Goal: Navigation & Orientation: Find specific page/section

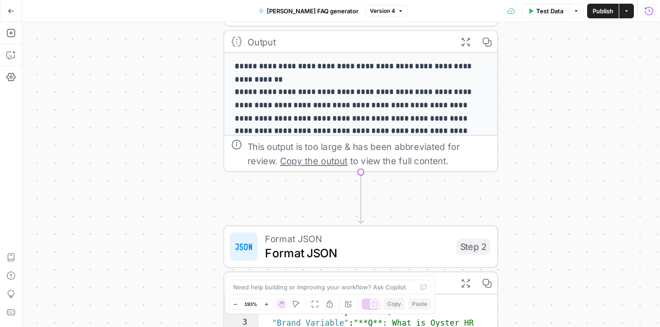
click at [577, 13] on icon "button" at bounding box center [577, 11] width 6 height 6
click at [576, 12] on icon "button" at bounding box center [577, 11] width 6 height 6
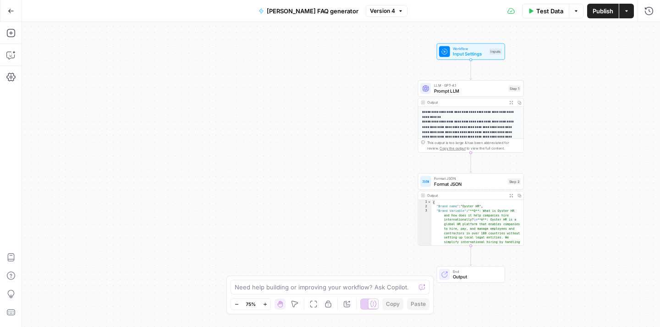
click at [486, 47] on span "Workflow" at bounding box center [470, 49] width 34 height 6
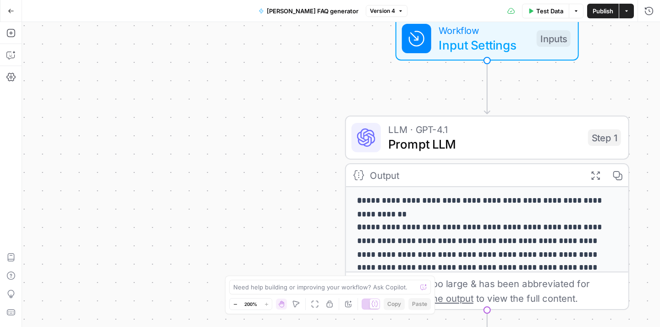
click at [472, 50] on span "Input Settings" at bounding box center [484, 45] width 91 height 18
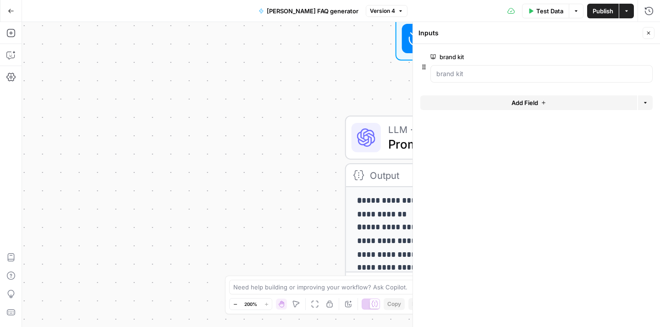
click at [650, 28] on button "Close" at bounding box center [649, 33] width 12 height 12
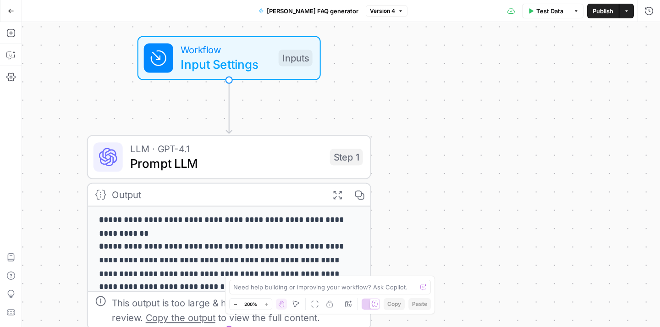
click at [13, 6] on button "Go Back" at bounding box center [11, 11] width 17 height 17
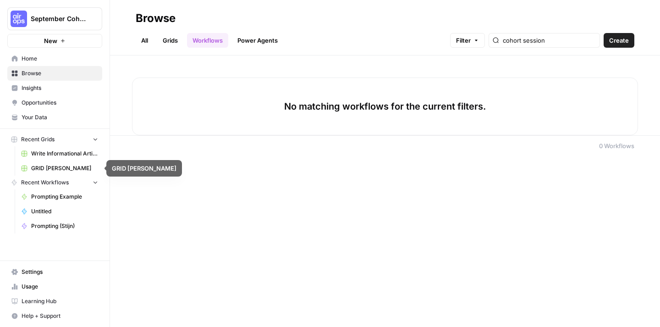
click at [63, 121] on span "Your Data" at bounding box center [60, 117] width 77 height 8
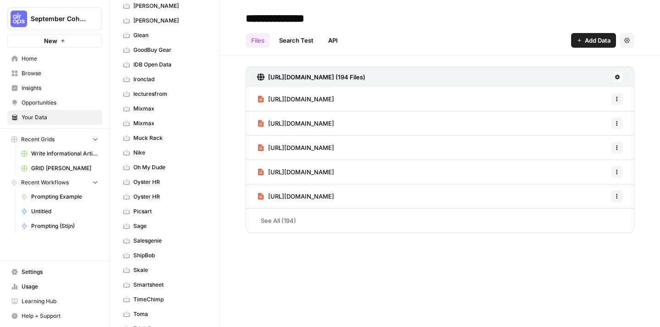
scroll to position [182, 0]
click at [158, 183] on span "Oyster HR" at bounding box center [169, 182] width 73 height 8
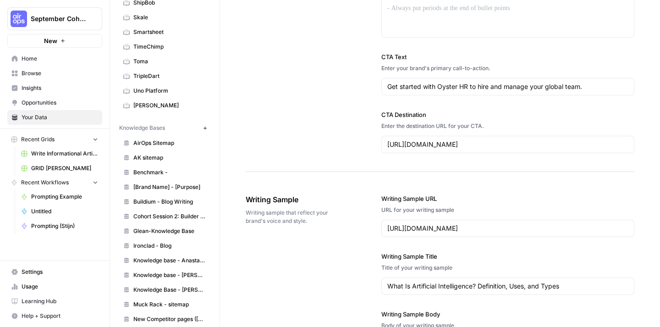
scroll to position [395, 0]
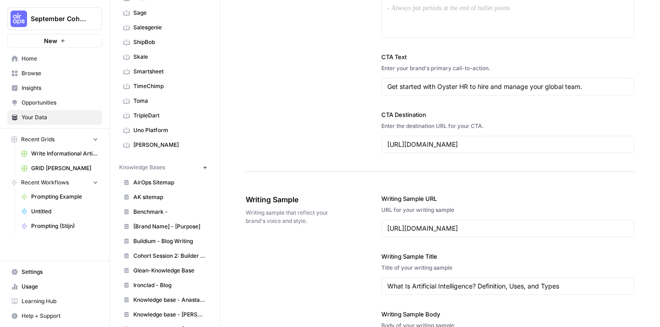
click at [205, 166] on icon "button" at bounding box center [204, 167] width 3 height 3
